Goal: Task Accomplishment & Management: Manage account settings

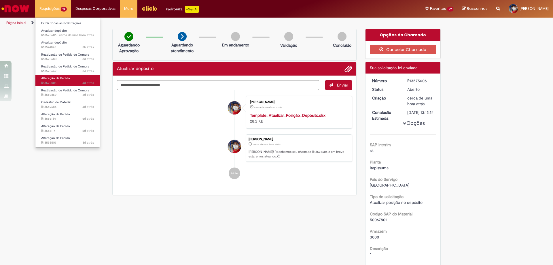
click at [50, 78] on span "Alteração de Pedido" at bounding box center [55, 78] width 29 height 4
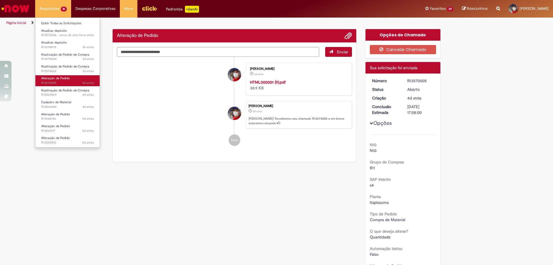
click at [50, 78] on span "Alteração de Pedido" at bounding box center [55, 78] width 29 height 4
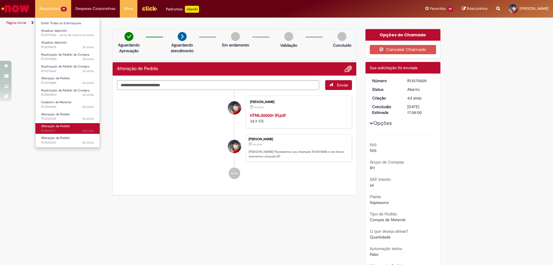
click at [60, 130] on span "5d atrás 5 dias atrás R13565117" at bounding box center [67, 130] width 53 height 5
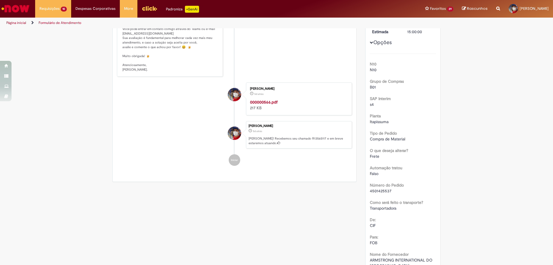
scroll to position [144, 0]
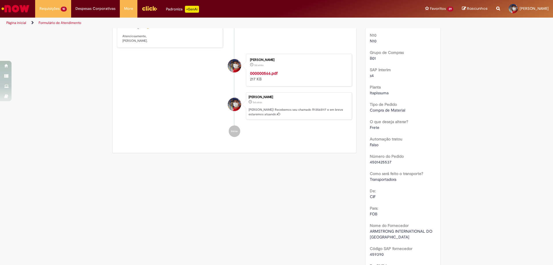
click at [380, 162] on span "4501425537" at bounding box center [381, 161] width 22 height 5
copy span "4501425537"
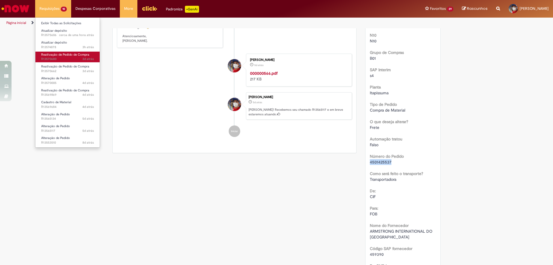
click at [52, 56] on span "Reativação de Pedido de Compra" at bounding box center [65, 54] width 48 height 4
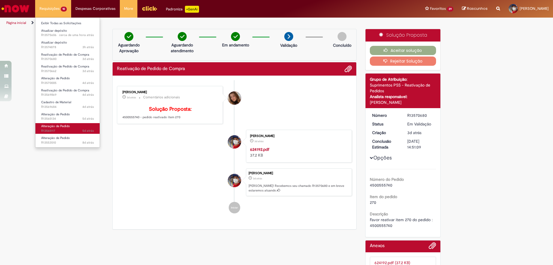
click at [58, 125] on span "Alteração de Pedido" at bounding box center [55, 126] width 29 height 4
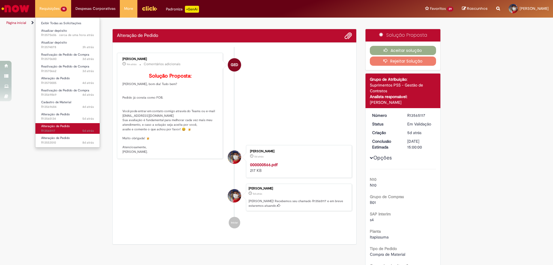
click at [58, 125] on span "Alteração de Pedido" at bounding box center [55, 126] width 29 height 4
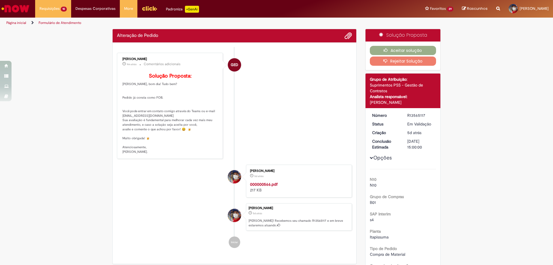
drag, startPoint x: 128, startPoint y: 194, endPoint x: 177, endPoint y: 166, distance: 56.9
click at [128, 194] on li "[PERSON_NAME] 5d atrás 5 dias atrás 000000566.pdf 217 KB" at bounding box center [234, 180] width 235 height 33
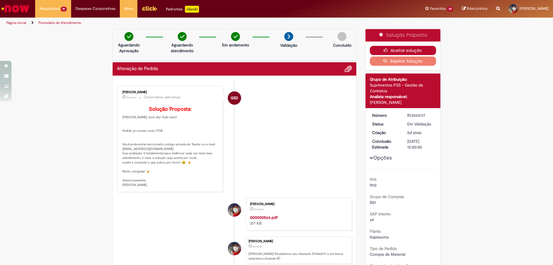
click at [387, 48] on icon "button" at bounding box center [387, 50] width 7 height 4
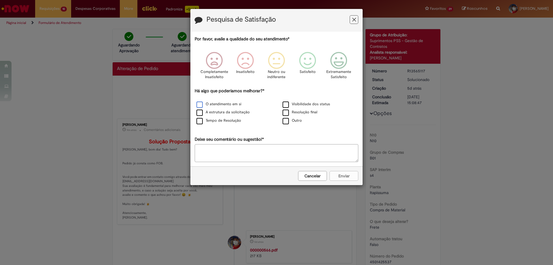
click at [198, 105] on label "O atendimento em si" at bounding box center [218, 103] width 45 height 5
drag, startPoint x: 338, startPoint y: 63, endPoint x: 297, endPoint y: 145, distance: 91.6
click at [336, 70] on div "Extremamente Satisfeito" at bounding box center [339, 67] width 33 height 39
click at [272, 155] on textarea "Deixe seu comentário ou sugestão!*" at bounding box center [277, 153] width 164 height 18
type textarea "*"
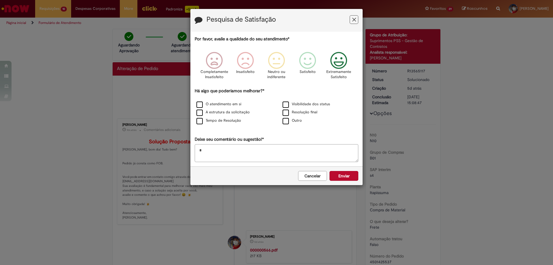
click at [347, 175] on button "Enviar" at bounding box center [344, 176] width 29 height 10
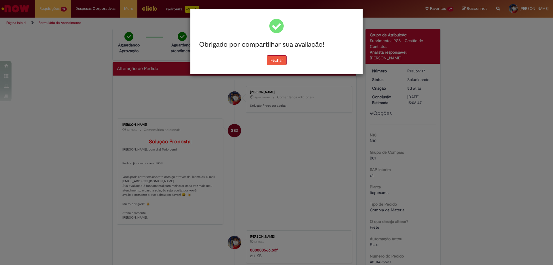
click at [278, 62] on button "Fechar" at bounding box center [277, 60] width 20 height 10
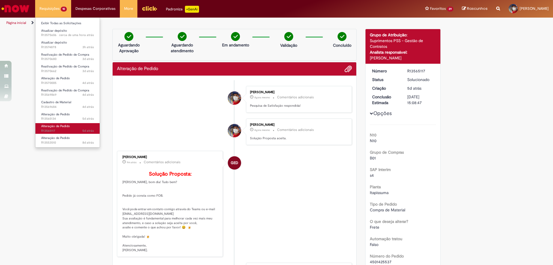
click at [57, 129] on span "5d atrás 5 dias atrás R13565117" at bounding box center [67, 130] width 53 height 5
click at [58, 140] on span "Alteração de Pedido" at bounding box center [55, 138] width 29 height 4
click at [58, 140] on link "Alteração de Pedido 8d atrás 8 dias atrás R13553510" at bounding box center [67, 140] width 64 height 11
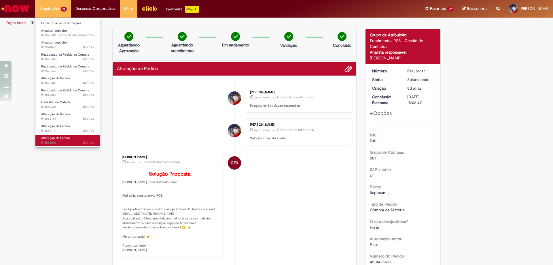
click at [58, 140] on link "Alteração de Pedido 8d atrás 8 dias atrás R13553510" at bounding box center [67, 140] width 64 height 11
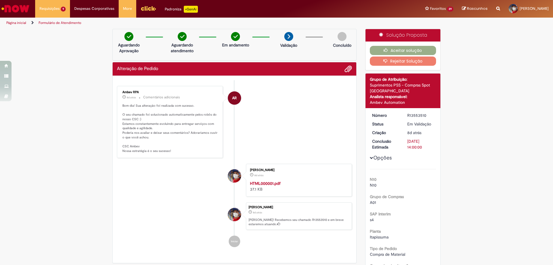
scroll to position [86, 0]
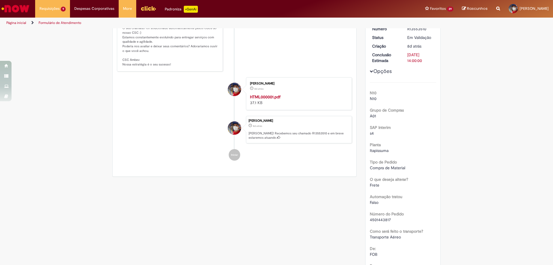
click at [377, 220] on span "4501443817" at bounding box center [380, 219] width 21 height 5
copy span "4501443817"
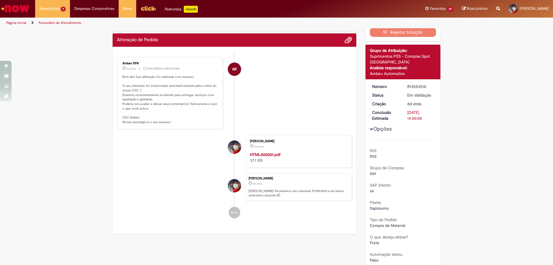
scroll to position [0, 0]
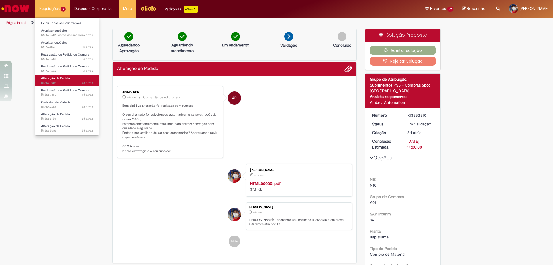
click at [52, 79] on span "Alteração de Pedido" at bounding box center [55, 78] width 29 height 4
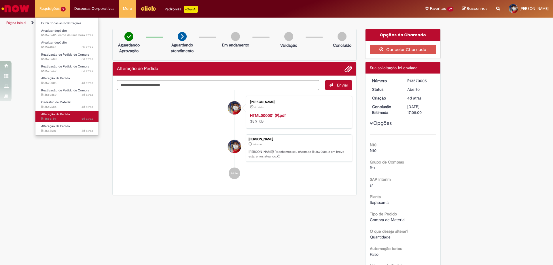
click at [62, 115] on span "Alteração de Pedido" at bounding box center [55, 114] width 29 height 4
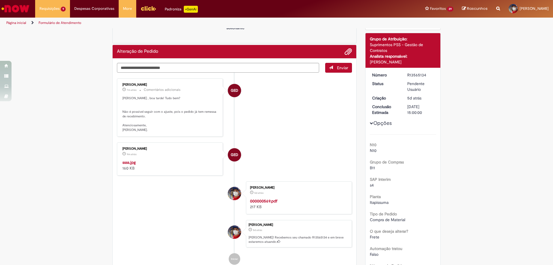
scroll to position [58, 0]
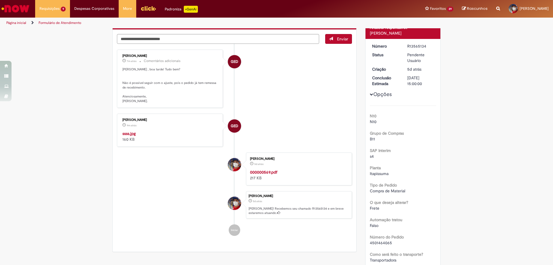
click at [164, 130] on img "Histórico de tíquete" at bounding box center [170, 130] width 96 height 0
click at [167, 130] on img "Histórico de tíquete" at bounding box center [170, 130] width 96 height 0
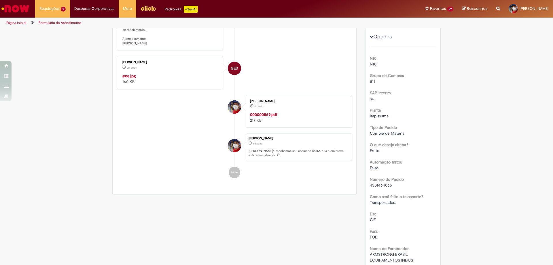
scroll to position [144, 0]
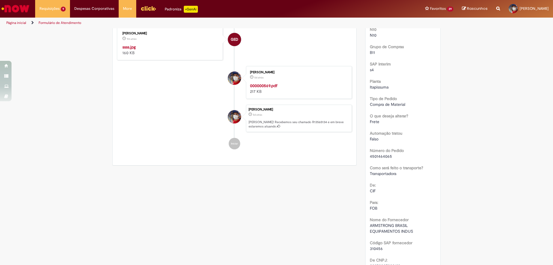
click at [381, 156] on span "4501464065" at bounding box center [381, 156] width 22 height 5
copy span "4501464065"
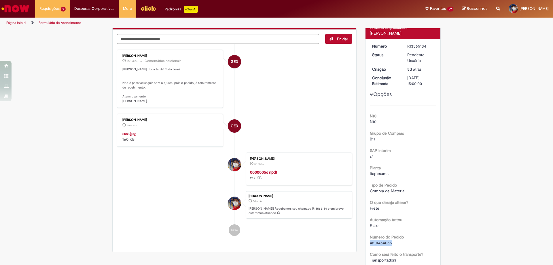
scroll to position [29, 0]
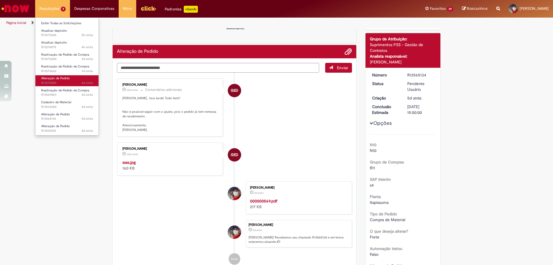
click at [57, 82] on span "4d atrás 4 dias atrás R13570005" at bounding box center [67, 83] width 52 height 5
click at [58, 82] on span "4d atrás 4 dias atrás R13570005" at bounding box center [67, 83] width 52 height 5
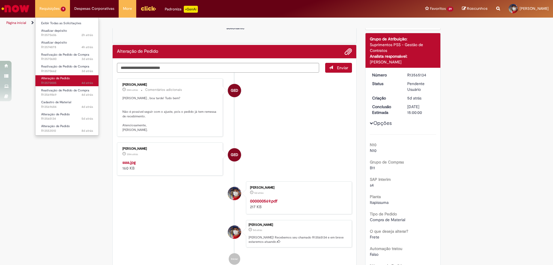
click at [58, 82] on span "4d atrás 4 dias atrás R13570005" at bounding box center [67, 83] width 52 height 5
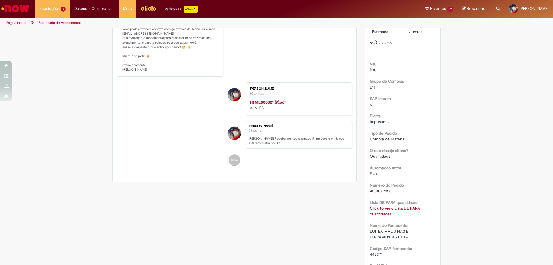
scroll to position [173, 0]
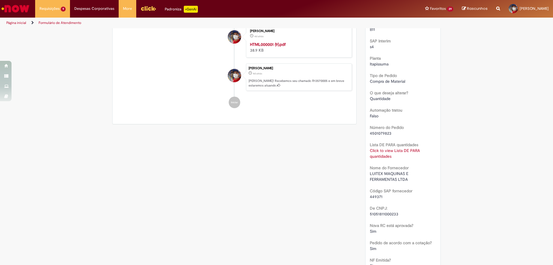
click at [384, 135] on span "4501079823" at bounding box center [381, 132] width 22 height 5
copy span "4501079823"
